Goal: Information Seeking & Learning: Learn about a topic

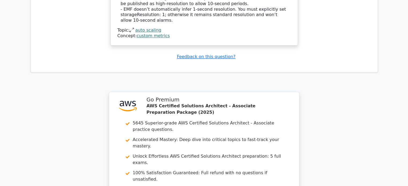
scroll to position [753, 0]
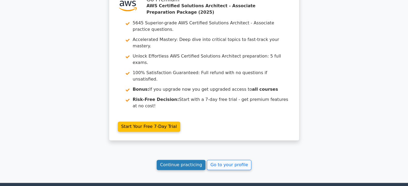
click at [187, 160] on link "Continue practicing" at bounding box center [181, 165] width 49 height 10
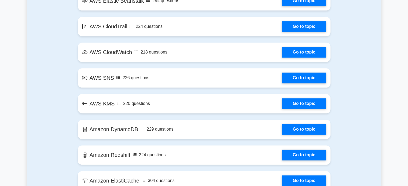
scroll to position [815, 0]
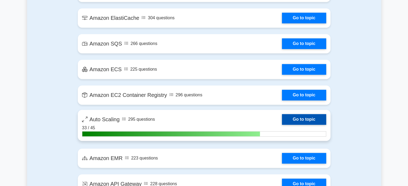
click at [305, 121] on link "Go to topic" at bounding box center [304, 119] width 44 height 11
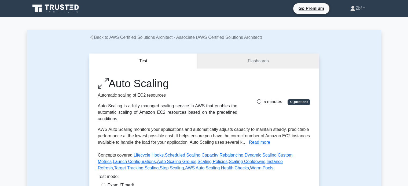
scroll to position [163, 0]
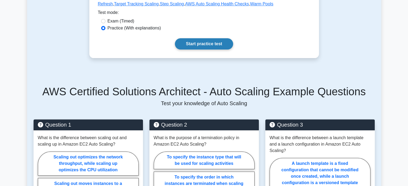
click at [223, 47] on link "Start practice test" at bounding box center [204, 43] width 58 height 11
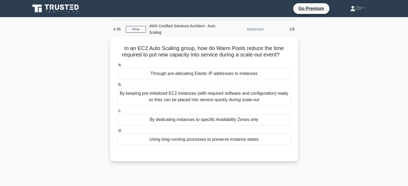
click at [193, 97] on div "By keeping pre-initialized EC2 instances (with required software and configurat…" at bounding box center [204, 97] width 174 height 18
click at [117, 87] on input "b. By keeping pre-initialized EC2 instances (with required software and configu…" at bounding box center [117, 84] width 0 height 3
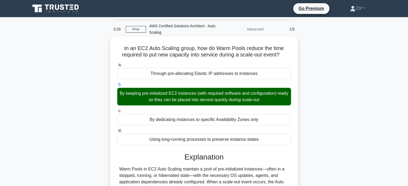
click at [126, 69] on div "Through pre-allocating Elastic IP addresses to instances" at bounding box center [204, 73] width 174 height 11
click at [117, 67] on input "a. Through pre-allocating Elastic IP addresses to instances" at bounding box center [117, 64] width 0 height 3
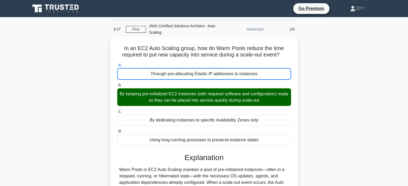
drag, startPoint x: 121, startPoint y: 46, endPoint x: 272, endPoint y: 144, distance: 180.2
click at [272, 144] on div "In an EC2 Auto Scaling group, how do Warm Pools reduce the time required to put…" at bounding box center [203, 150] width 183 height 222
copy div "In an EC2 Auto Scaling group, how do Warm Pools reduce the time required to put…"
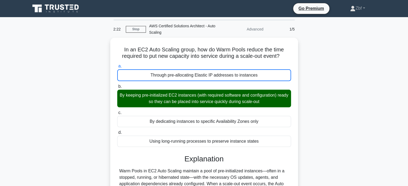
click at [329, 60] on div "In an EC2 Auto Scaling group, how do Warm Pools reduce the time required to put…" at bounding box center [204, 154] width 354 height 233
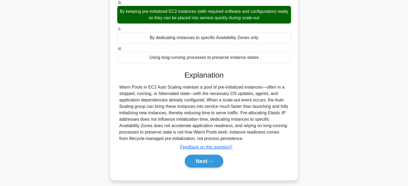
scroll to position [103, 0]
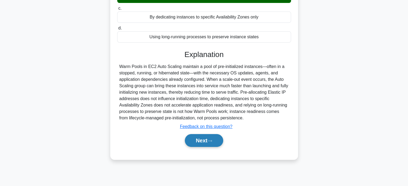
click at [212, 144] on button "Next" at bounding box center [204, 140] width 38 height 13
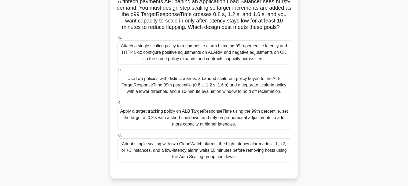
scroll to position [56, 0]
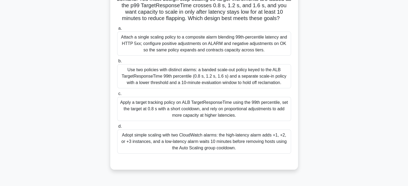
click at [243, 75] on div "Use two policies with distinct alarms: a banded scale‑out policy keyed to the A…" at bounding box center [204, 76] width 174 height 24
click at [117, 63] on input "b. Use two policies with distinct alarms: a banded scale‑out policy keyed to th…" at bounding box center [117, 61] width 0 height 3
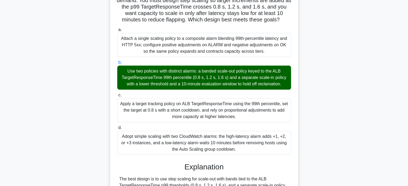
scroll to position [35, 0]
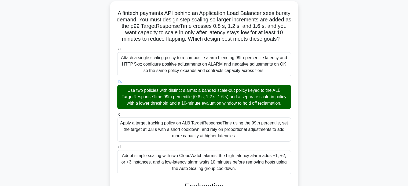
drag, startPoint x: 124, startPoint y: 12, endPoint x: 244, endPoint y: 169, distance: 197.3
click at [244, 169] on div "A fintech payments API behind an Application Load Balancer sees bursty demand. …" at bounding box center [203, 181] width 183 height 357
copy div "A fintech payments API behind an Application Load Balancer sees bursty demand. …"
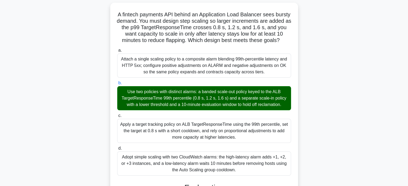
click at [366, 66] on div "A fintech payments API behind an Application Load Balancer sees bursty demand. …" at bounding box center [204, 187] width 354 height 368
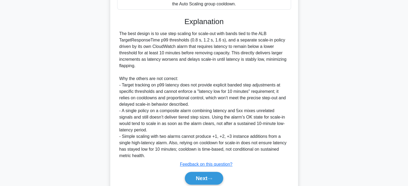
scroll to position [221, 0]
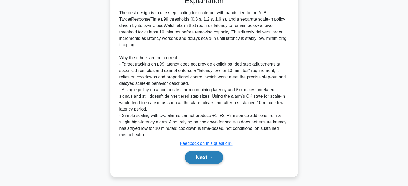
click at [212, 157] on icon at bounding box center [209, 158] width 5 height 3
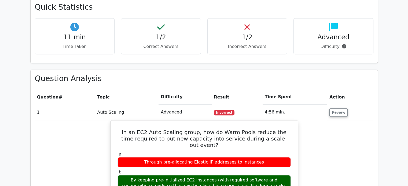
scroll to position [652, 0]
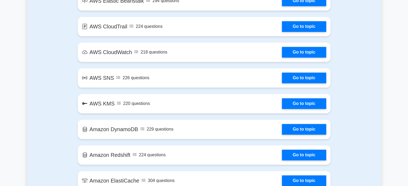
scroll to position [815, 0]
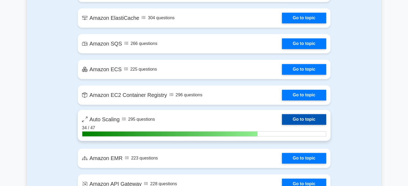
click at [325, 121] on link "Go to topic" at bounding box center [304, 119] width 44 height 11
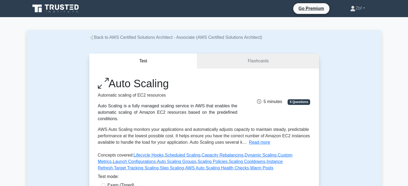
scroll to position [163, 0]
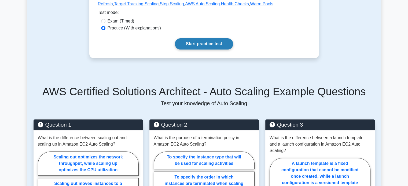
click at [227, 47] on link "Start practice test" at bounding box center [204, 43] width 58 height 11
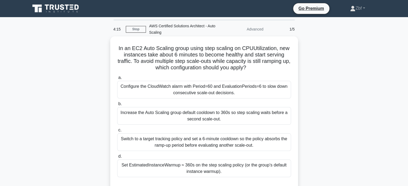
click at [204, 114] on div "Increase the Auto Scaling group default cooldown to 360s so step scaling waits …" at bounding box center [204, 116] width 174 height 18
click at [117, 106] on input "b. Increase the Auto Scaling group default cooldown to 360s so step scaling wai…" at bounding box center [117, 103] width 0 height 3
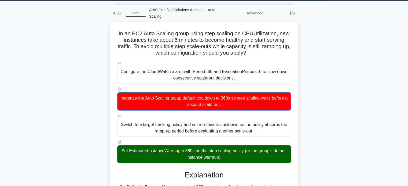
scroll to position [17, 0]
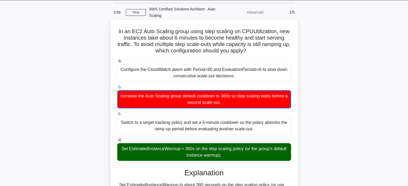
drag, startPoint x: 116, startPoint y: 31, endPoint x: 232, endPoint y: 157, distance: 172.2
click at [232, 157] on div "In an EC2 Auto Scaling group using step scaling on CPUUtilization, new instance…" at bounding box center [203, 175] width 183 height 306
copy div "In an EC2 Auto Scaling group using step scaling on CPUUtilization, new instance…"
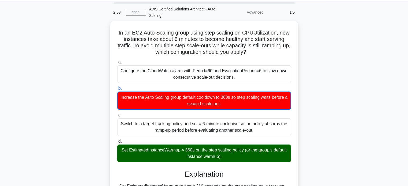
click at [337, 52] on div "In an EC2 Auto Scaling group using step scaling on CPUUtilization, new instance…" at bounding box center [204, 179] width 354 height 317
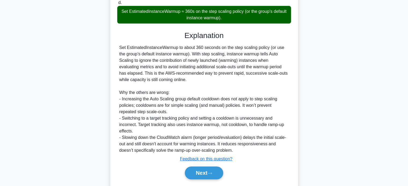
scroll to position [169, 0]
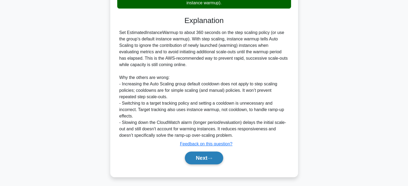
click at [205, 156] on button "Next" at bounding box center [204, 158] width 38 height 13
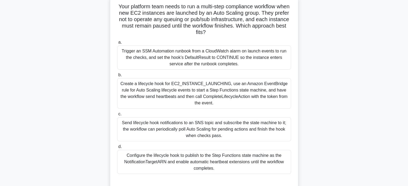
scroll to position [44, 0]
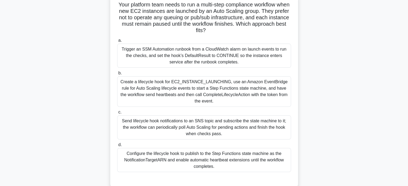
click at [192, 91] on div "Create a lifecycle hook for EC2_INSTANCE_LAUNCHING, use an Amazon EventBridge r…" at bounding box center [204, 91] width 174 height 31
click at [117, 75] on input "b. Create a lifecycle hook for EC2_INSTANCE_LAUNCHING, use an Amazon EventBridg…" at bounding box center [117, 73] width 0 height 3
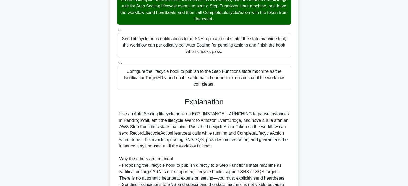
scroll to position [67, 0]
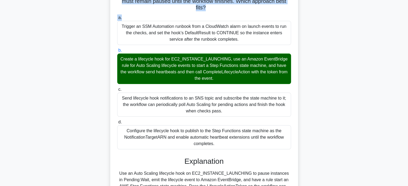
drag, startPoint x: 120, startPoint y: 24, endPoint x: 223, endPoint y: 145, distance: 158.6
click at [223, 145] on div "Your platform team needs to run a multi-step compliance workflow when new EC2 i…" at bounding box center [203, 150] width 183 height 357
copy div "Your platform team needs to run a multi-step compliance workflow when new EC2 i…"
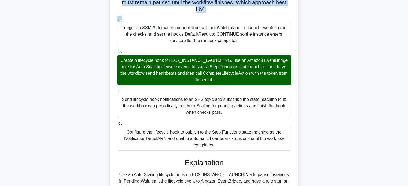
click at [347, 53] on div "Your platform team needs to run a multi-step compliance workflow when new EC2 i…" at bounding box center [204, 155] width 354 height 368
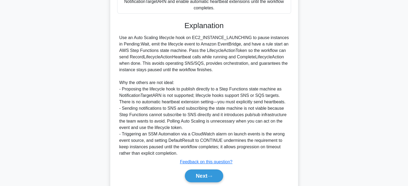
scroll to position [221, 0]
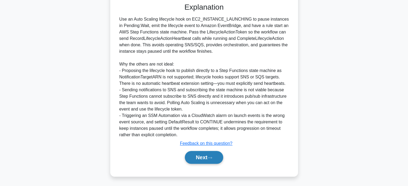
click at [213, 154] on button "Next" at bounding box center [204, 157] width 38 height 13
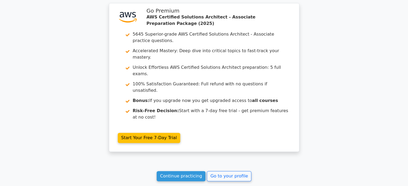
scroll to position [796, 0]
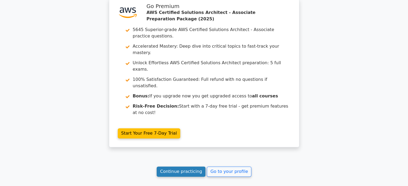
click at [174, 167] on link "Continue practicing" at bounding box center [181, 172] width 49 height 10
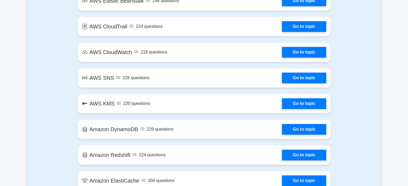
scroll to position [815, 0]
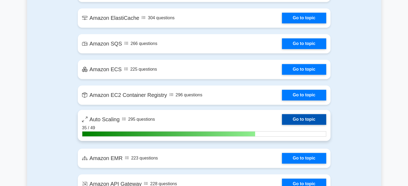
click at [302, 121] on link "Go to topic" at bounding box center [304, 119] width 44 height 11
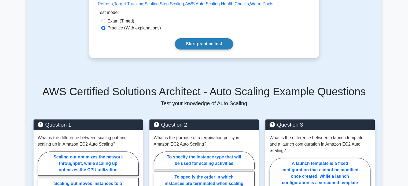
click at [212, 42] on link "Start practice test" at bounding box center [204, 43] width 58 height 11
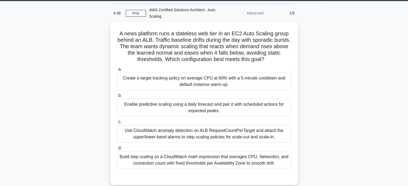
scroll to position [17, 0]
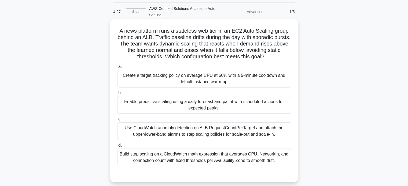
click at [217, 73] on div "Create a target tracking policy on average CPU at 60% with a 5-minute cooldown …" at bounding box center [204, 79] width 174 height 18
click at [117, 69] on input "a. Create a target tracking policy on average CPU at 60% with a 5-minute cooldo…" at bounding box center [117, 66] width 0 height 3
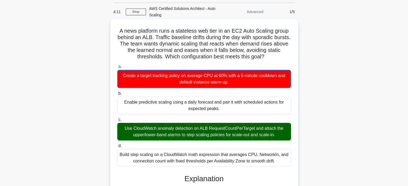
drag, startPoint x: 118, startPoint y: 31, endPoint x: 285, endPoint y: 163, distance: 213.1
click at [285, 163] on div "A news platform runs a stateless web tier in an EC2 Auto Scaling group behind a…" at bounding box center [203, 187] width 183 height 332
copy div "A news platform runs a stateless web tier in an EC2 Auto Scaling group behind a…"
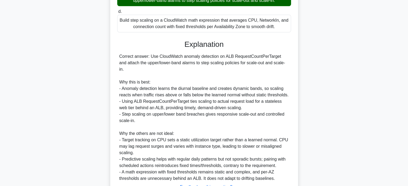
scroll to position [174, 0]
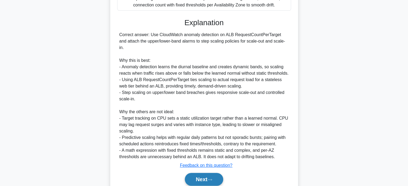
click at [220, 173] on button "Next" at bounding box center [204, 179] width 38 height 13
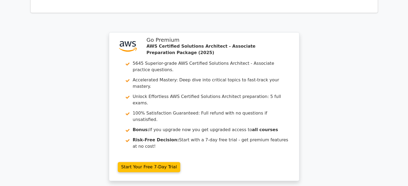
scroll to position [796, 0]
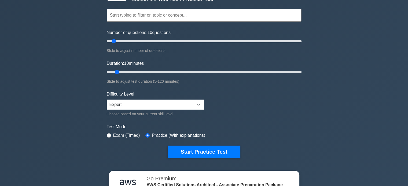
scroll to position [160, 0]
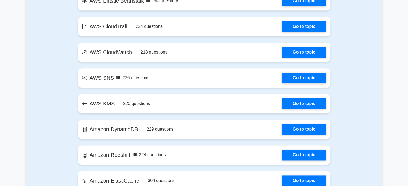
scroll to position [815, 0]
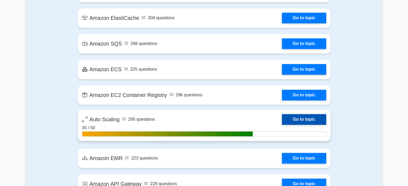
click at [326, 117] on link "Go to topic" at bounding box center [304, 119] width 44 height 11
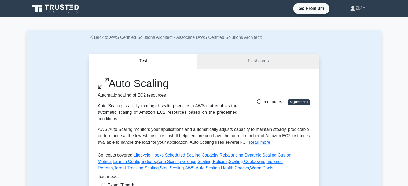
scroll to position [163, 0]
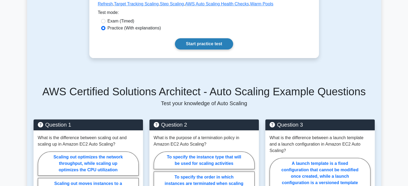
click at [229, 42] on link "Start practice test" at bounding box center [204, 43] width 58 height 11
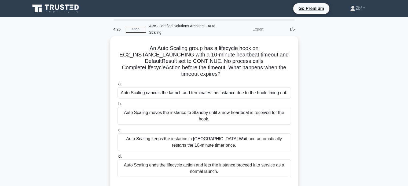
click at [234, 167] on div "Auto Scaling ends the lifecycle action and lets the instance proceed into servi…" at bounding box center [204, 169] width 174 height 18
click at [117, 159] on input "d. Auto Scaling ends the lifecycle action and lets the instance proceed into se…" at bounding box center [117, 156] width 0 height 3
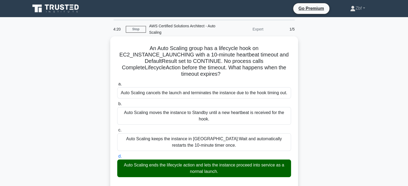
drag, startPoint x: 148, startPoint y: 49, endPoint x: 227, endPoint y: 171, distance: 145.7
click at [227, 171] on div "An Auto Scaling group has a lifecycle hook on EC2_INSTANCE_LAUNCHING with a 10-…" at bounding box center [203, 185] width 183 height 293
copy div "An Auto Scaling group has a lifecycle hook on EC2_INSTANCE_LAUNCHING with a 10-…"
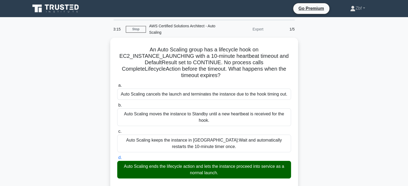
click at [372, 66] on div "An Auto Scaling group has a lifecycle hook on EC2_INSTANCE_LAUNCHING with a 10-…" at bounding box center [204, 189] width 354 height 303
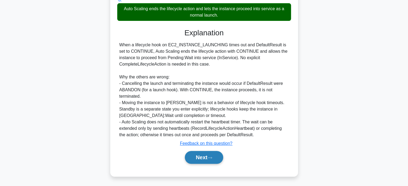
click at [206, 155] on button "Next" at bounding box center [204, 157] width 38 height 13
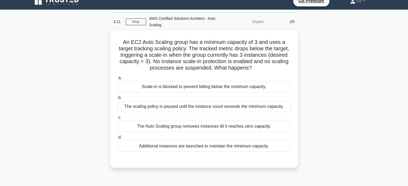
scroll to position [6, 0]
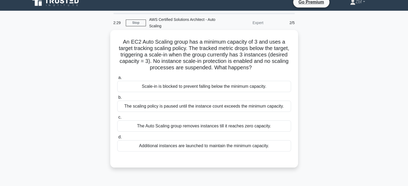
click at [207, 88] on div "Scale-in is blocked to prevent falling below the minimum capacity." at bounding box center [204, 86] width 174 height 11
click at [117, 80] on input "a. Scale-in is blocked to prevent falling below the minimum capacity." at bounding box center [117, 77] width 0 height 3
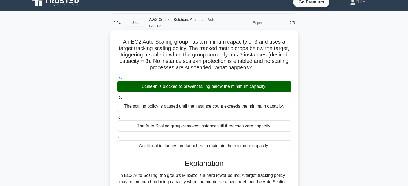
drag, startPoint x: 122, startPoint y: 42, endPoint x: 279, endPoint y: 149, distance: 189.7
click at [279, 149] on div "An EC2 Auto Scaling group has a minimum capacity of 3 and uses a target trackin…" at bounding box center [203, 146] width 183 height 228
copy div "An EC2 Auto Scaling group has a minimum capacity of 3 and uses a target trackin…"
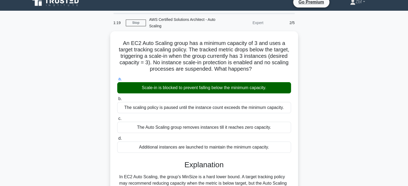
click at [341, 43] on div "An EC2 Auto Scaling group has a minimum capacity of 3 and uses a target trackin…" at bounding box center [204, 150] width 354 height 239
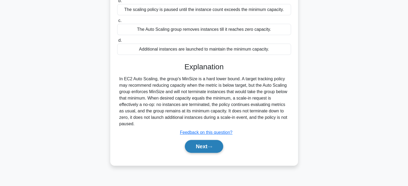
click at [207, 145] on button "Next" at bounding box center [204, 146] width 38 height 13
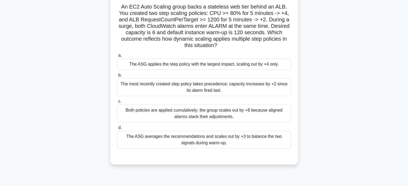
scroll to position [42, 0]
drag, startPoint x: 408, startPoint y: 111, endPoint x: 410, endPoint y: 91, distance: 20.5
click at [408, 91] on html "Go Premium Zbf" at bounding box center [204, 103] width 408 height 290
click at [387, 92] on main "1:12 Stop AWS Certified Solutions Architect - Auto Scaling Expert 3/5 An EC2 Au…" at bounding box center [204, 111] width 408 height 272
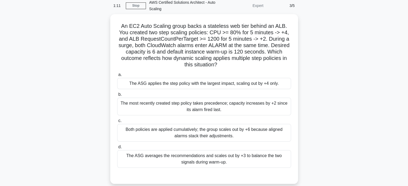
scroll to position [20, 0]
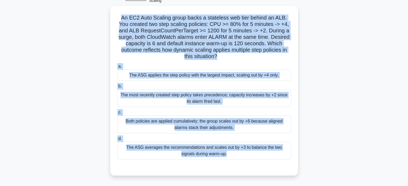
drag, startPoint x: 120, startPoint y: 28, endPoint x: 227, endPoint y: 184, distance: 188.9
click at [227, 184] on div "1:06 Stop AWS Certified Solutions Architect - Auto Scaling Expert 3/5 An EC2 Au…" at bounding box center [204, 121] width 354 height 268
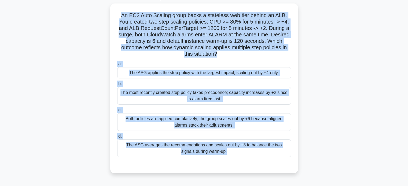
click at [308, 105] on div "An EC2 Auto Scaling group backs a stateless web tier behind an ALB. You created…" at bounding box center [204, 91] width 354 height 176
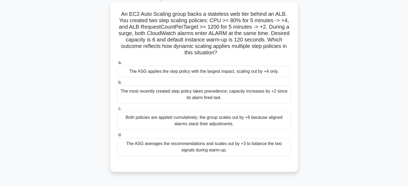
drag, startPoint x: 120, startPoint y: 14, endPoint x: 228, endPoint y: 149, distance: 172.9
click at [228, 149] on div "An EC2 Auto Scaling group backs a stateless web tier behind an ALB. You created…" at bounding box center [203, 87] width 183 height 166
copy div "An EC2 Auto Scaling group backs a stateless web tier behind an ALB. You created…"
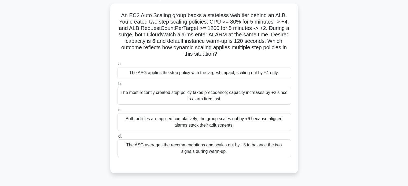
scroll to position [12, 0]
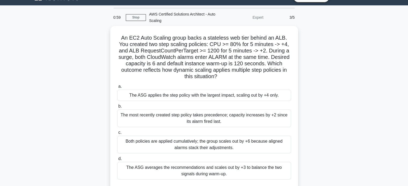
click at [365, 82] on div "An EC2 Auto Scaling group backs a stateless web tier behind an ALB. You created…" at bounding box center [204, 114] width 354 height 176
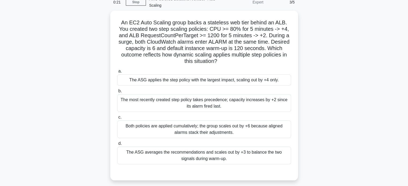
scroll to position [28, 0]
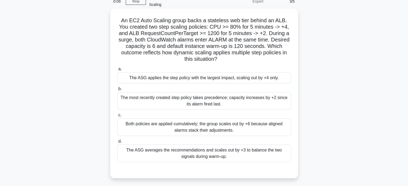
click at [241, 128] on div "Both policies are applied cumulatively; the group scales out by +6 because alig…" at bounding box center [204, 128] width 174 height 18
click at [117, 117] on input "c. Both policies are applied cumulatively; the group scales out by +6 because a…" at bounding box center [117, 115] width 0 height 3
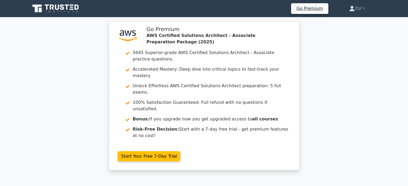
click at [408, 67] on div ".st0{fill:#252F3E;} .st1{fill-rule:evenodd;clip-rule:evenodd;fill:#FF9900;} Go …" at bounding box center [204, 99] width 408 height 156
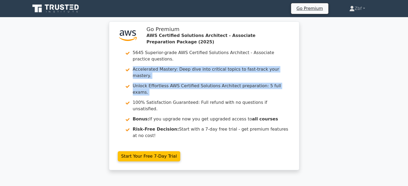
drag, startPoint x: 408, startPoint y: 67, endPoint x: 412, endPoint y: 77, distance: 10.7
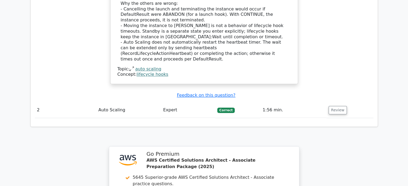
scroll to position [786, 0]
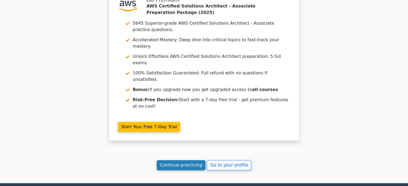
click at [187, 160] on link "Continue practicing" at bounding box center [181, 165] width 49 height 10
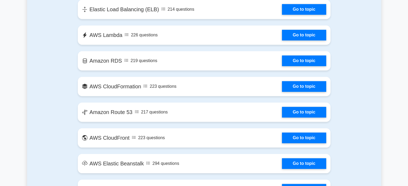
scroll to position [815, 0]
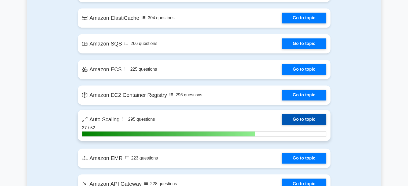
click at [301, 117] on link "Go to topic" at bounding box center [304, 119] width 44 height 11
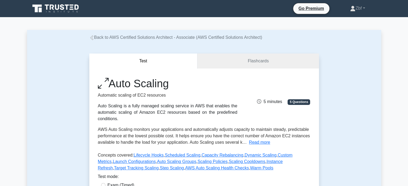
drag, startPoint x: 0, startPoint y: 0, endPoint x: 412, endPoint y: 108, distance: 425.6
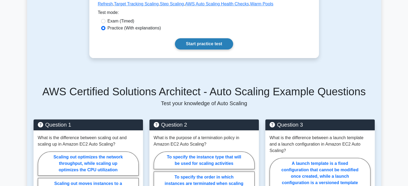
click at [200, 44] on link "Start practice test" at bounding box center [204, 43] width 58 height 11
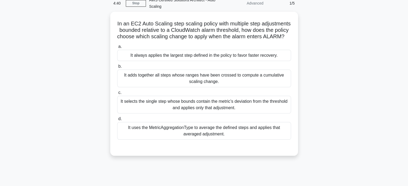
scroll to position [26, 0]
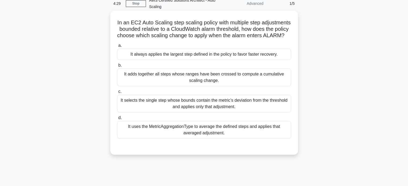
click at [223, 60] on div "It always applies the largest step defined in the policy to favor faster recove…" at bounding box center [204, 54] width 174 height 11
click at [117, 47] on input "a. It always applies the largest step defined in the policy to favor faster rec…" at bounding box center [117, 45] width 0 height 3
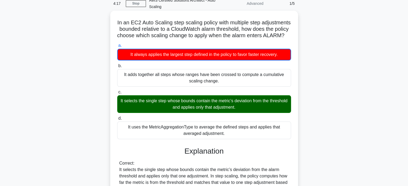
drag, startPoint x: 129, startPoint y: 20, endPoint x: 235, endPoint y: 140, distance: 159.8
click at [235, 140] on div "In an EC2 Auto Scaling step scaling policy with multiple step adjustments bound…" at bounding box center [203, 150] width 183 height 274
copy div "Lo ip DO7 Sita Consect adip elitsed doeius temp incididu utla etdoloremag aliqu…"
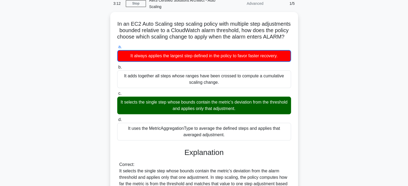
click at [52, 17] on div "In an EC2 Auto Scaling step scaling policy with multiple step adjustments bound…" at bounding box center [204, 154] width 354 height 285
